Goal: Find specific page/section: Find specific page/section

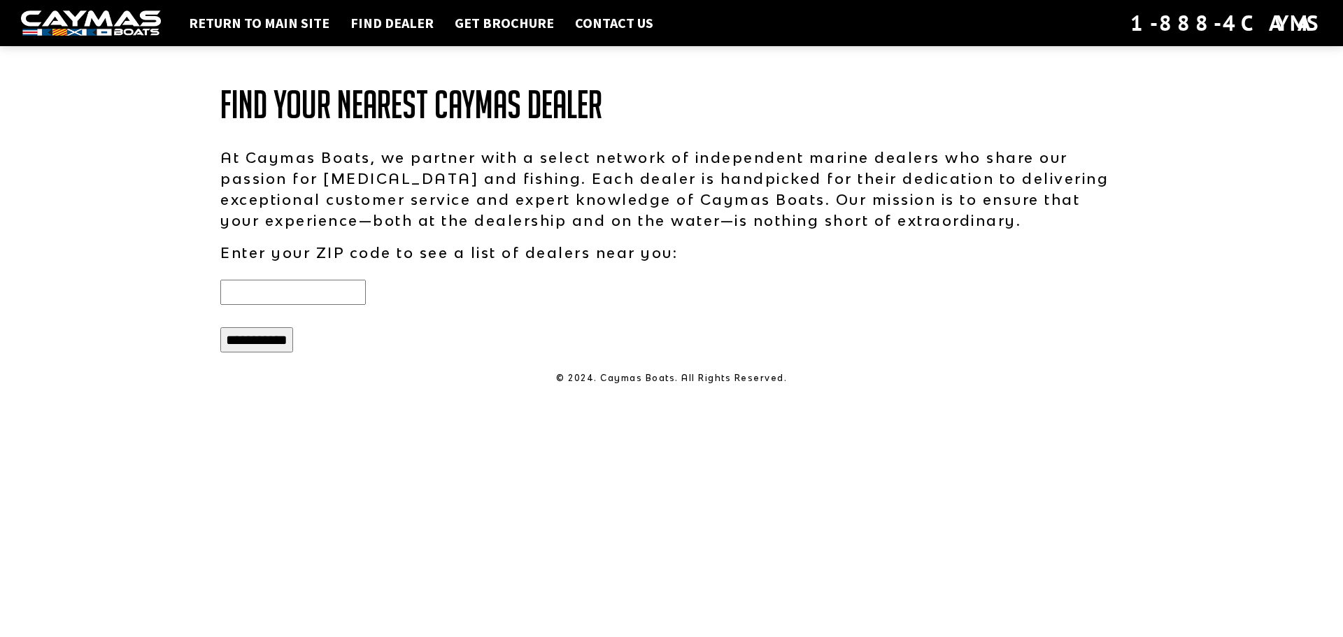
click at [233, 294] on input "text" at bounding box center [292, 292] width 145 height 25
type input "*****"
click at [271, 340] on input "**********" at bounding box center [256, 339] width 73 height 25
